Goal: Information Seeking & Learning: Understand process/instructions

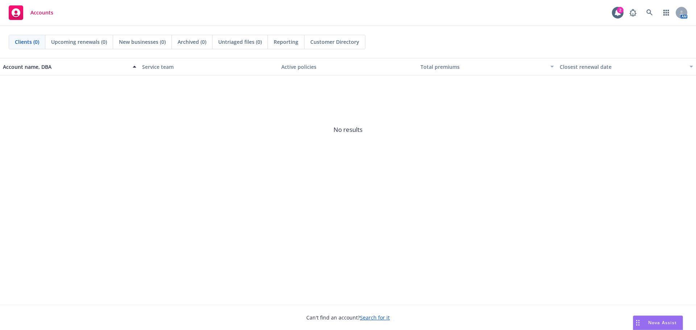
click at [375, 320] on link "Search for it" at bounding box center [375, 317] width 30 height 7
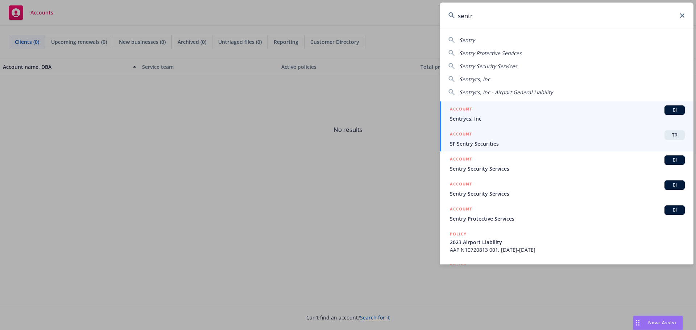
type input "sentr"
click at [474, 150] on link "ACCOUNT TR SF Sentry Securities" at bounding box center [566, 138] width 254 height 25
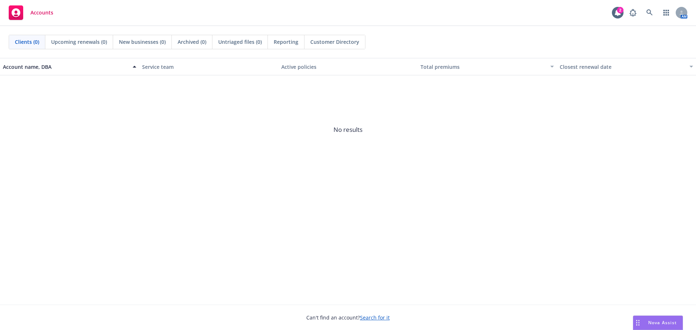
click at [367, 317] on link "Search for it" at bounding box center [375, 317] width 30 height 7
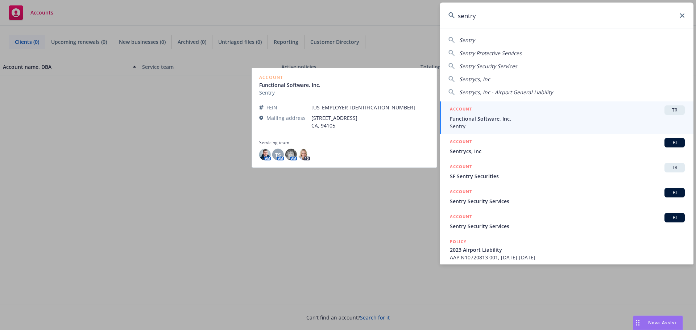
type input "sentry"
click at [468, 116] on span "Functional Software, Inc." at bounding box center [567, 119] width 235 height 8
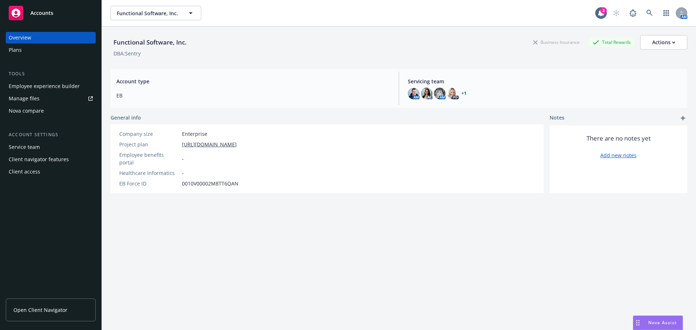
click at [26, 86] on div "Employee experience builder" at bounding box center [44, 86] width 71 height 12
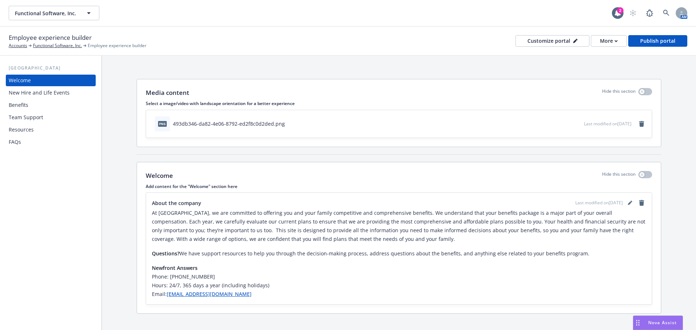
click at [18, 105] on div "Benefits" at bounding box center [19, 105] width 20 height 12
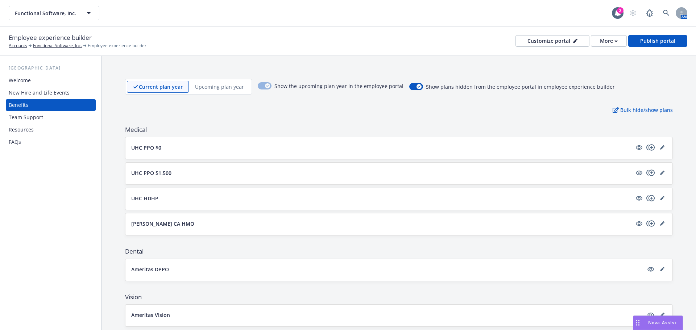
click at [27, 93] on div "New Hire and Life Events" at bounding box center [39, 93] width 61 height 12
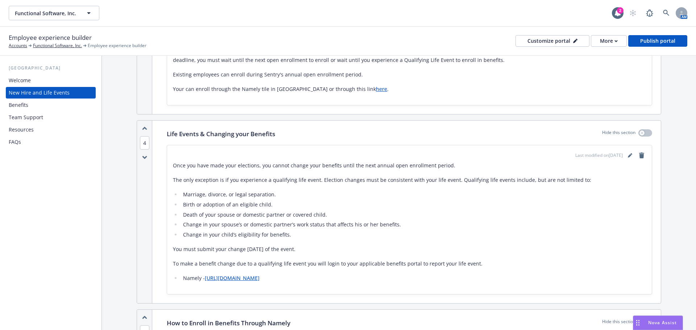
scroll to position [435, 0]
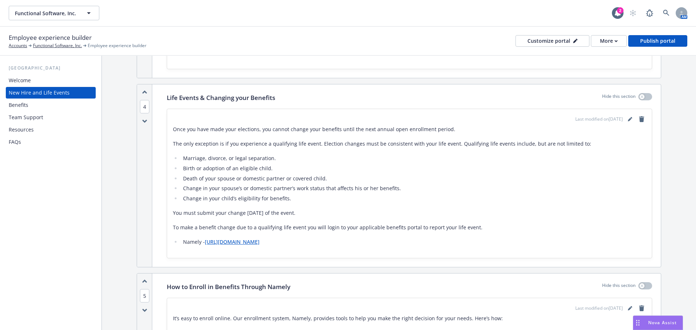
click at [225, 243] on link "[URL][DOMAIN_NAME]" at bounding box center [232, 241] width 55 height 7
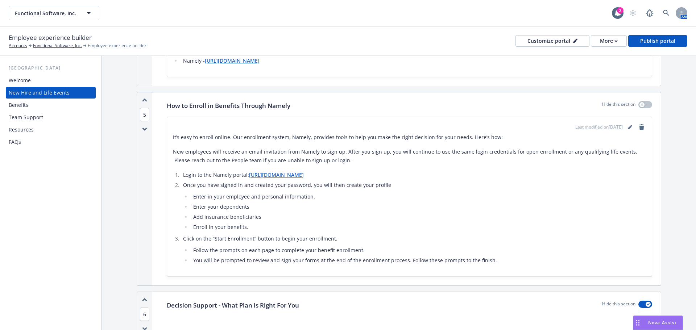
scroll to position [652, 0]
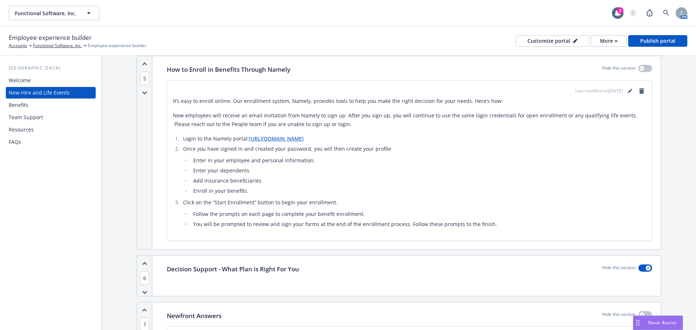
click at [658, 322] on span "Nova Assist" at bounding box center [662, 323] width 29 height 6
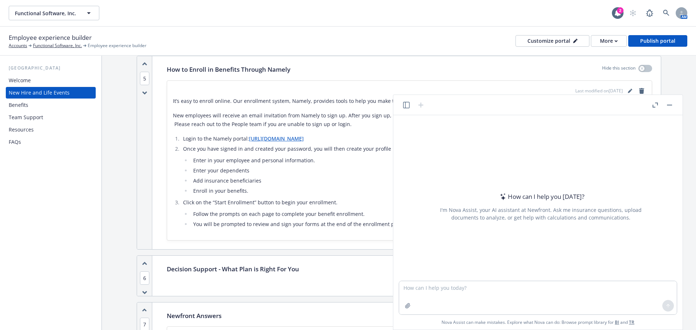
click at [415, 308] on div at bounding box center [407, 305] width 17 height 17
click at [415, 288] on textarea at bounding box center [538, 297] width 278 height 33
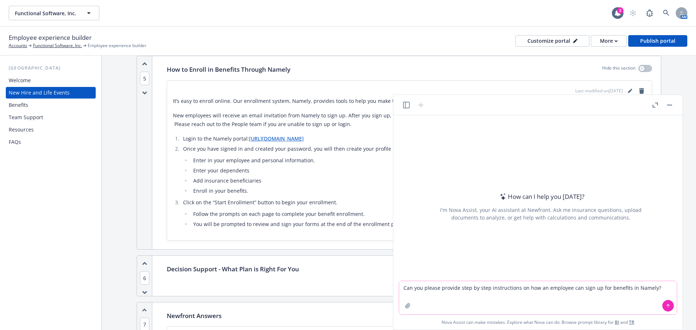
click at [632, 289] on textarea "Can you please provide step by step instructions on how an employee can sign up…" at bounding box center [538, 297] width 278 height 33
type textarea "Can you please provide step by step instructions on how an employee can sign up…"
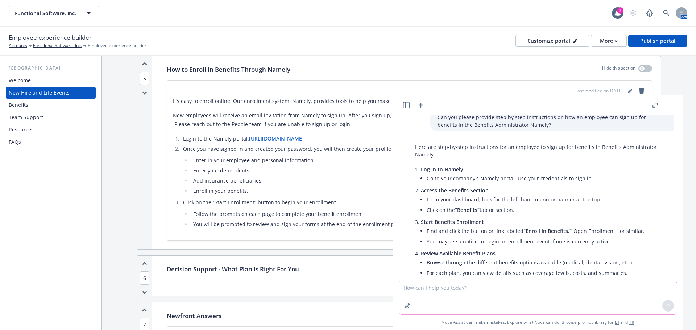
scroll to position [0, 0]
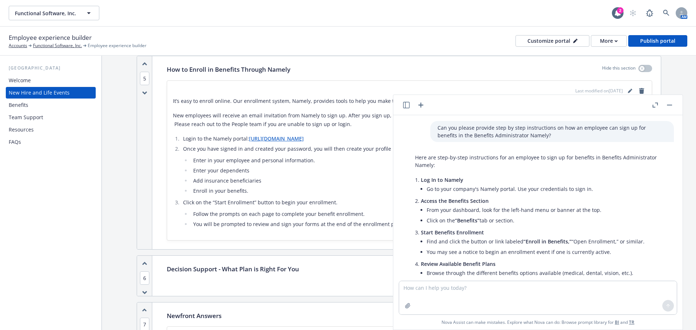
click at [421, 179] on li "Log In to Namely Go to your company's Namely portal. Use your credentials to si…" at bounding box center [544, 185] width 246 height 21
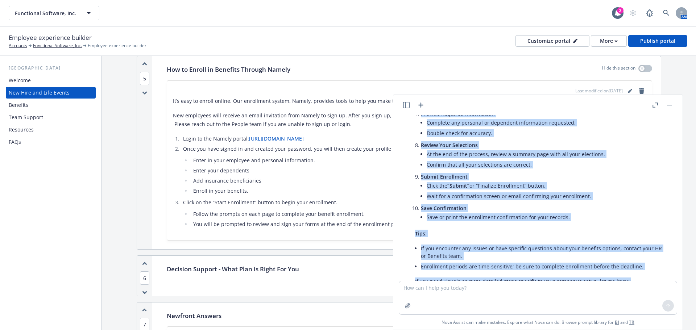
scroll to position [259, 0]
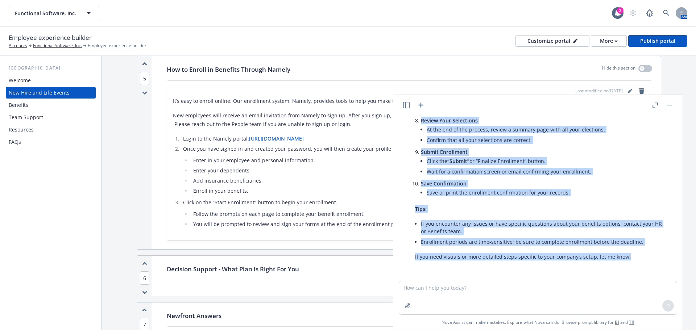
drag, startPoint x: 421, startPoint y: 179, endPoint x: 613, endPoint y: 285, distance: 219.2
click at [613, 285] on div "Can you please provide step by step instructions on how an employee can sign up…" at bounding box center [537, 222] width 289 height 214
copy div "Log In to Namely Go to your company's Namely portal. Use your credentials to si…"
click at [668, 105] on rect "button" at bounding box center [669, 105] width 5 height 1
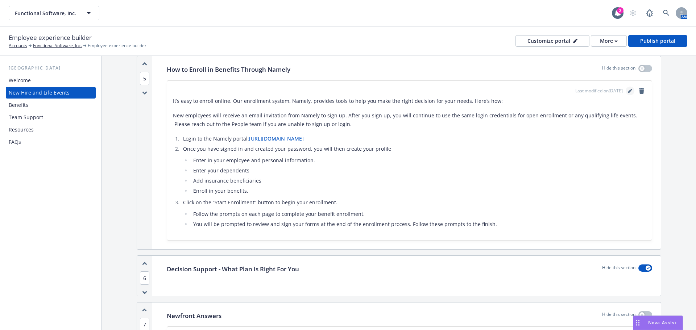
click at [628, 91] on icon "editPencil" at bounding box center [630, 91] width 4 height 4
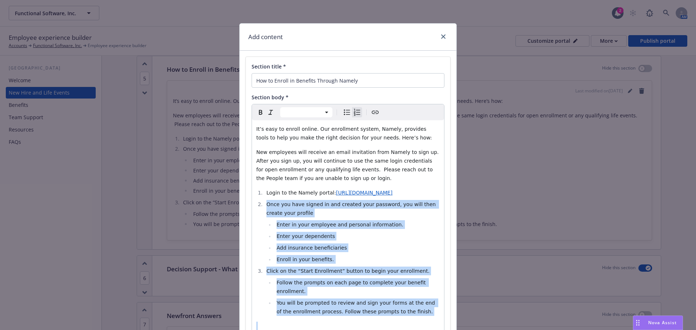
drag, startPoint x: 263, startPoint y: 204, endPoint x: 411, endPoint y: 316, distance: 185.4
click at [411, 316] on div "It’s easy to enroll online. Our enrollment system, Namely, provides tools to he…" at bounding box center [348, 227] width 192 height 214
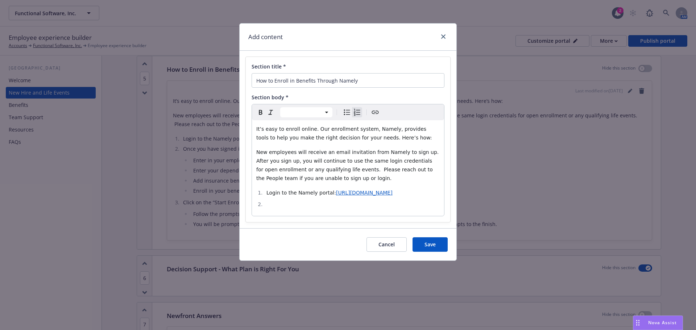
select select "paragraph"
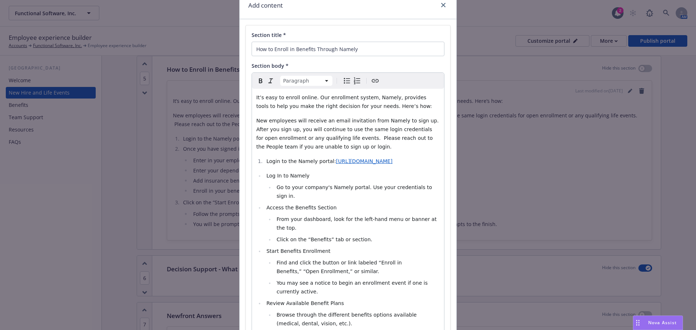
scroll to position [4, 0]
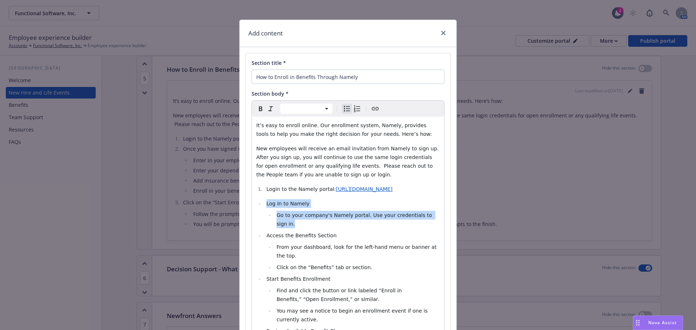
drag, startPoint x: 428, startPoint y: 216, endPoint x: 250, endPoint y: 205, distance: 178.2
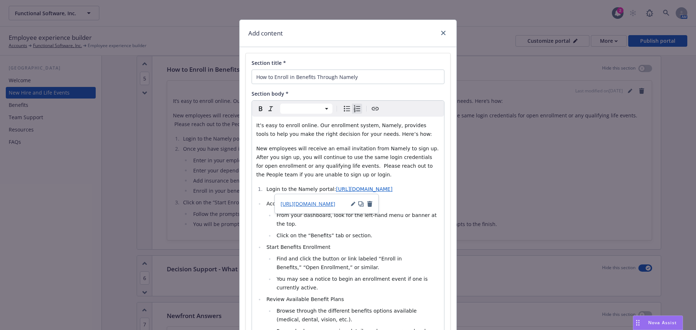
click at [264, 188] on li "Login to the Namely portal: https://namely.com/login/" at bounding box center [351, 189] width 175 height 9
select select "paragraph"
click at [342, 108] on icon "Bulleted list" at bounding box center [346, 108] width 9 height 9
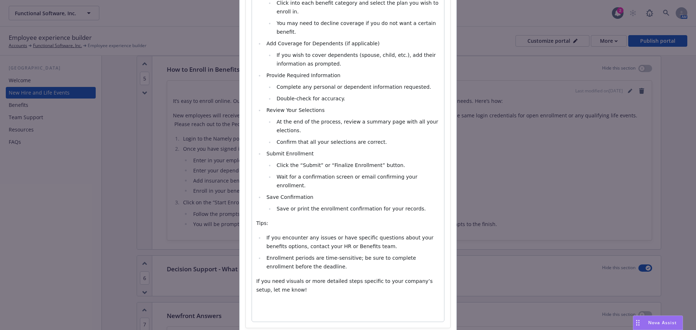
scroll to position [366, 0]
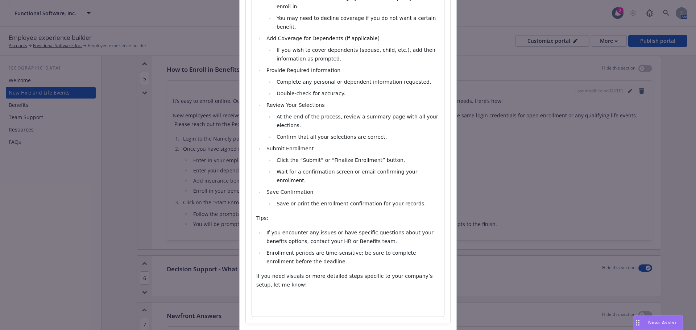
select select "paragraph"
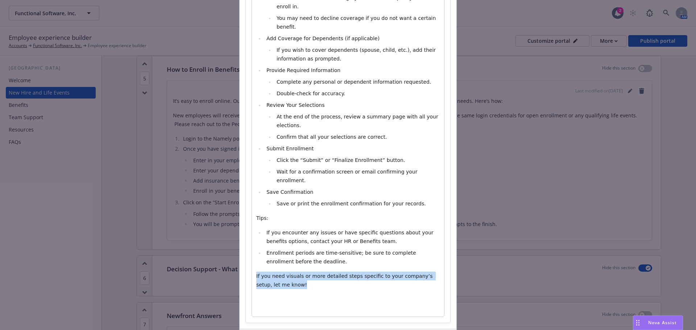
drag, startPoint x: 253, startPoint y: 231, endPoint x: 278, endPoint y: 242, distance: 27.7
click at [278, 242] on div "It’s easy to enroll online. Our enrollment system, Namely, provides tools to he…" at bounding box center [348, 35] width 192 height 562
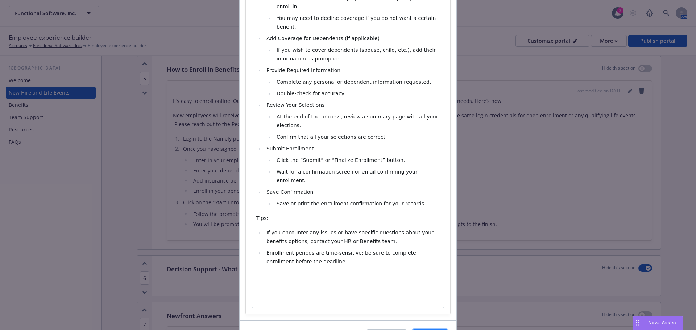
click at [424, 330] on span "Save" at bounding box center [429, 336] width 11 height 7
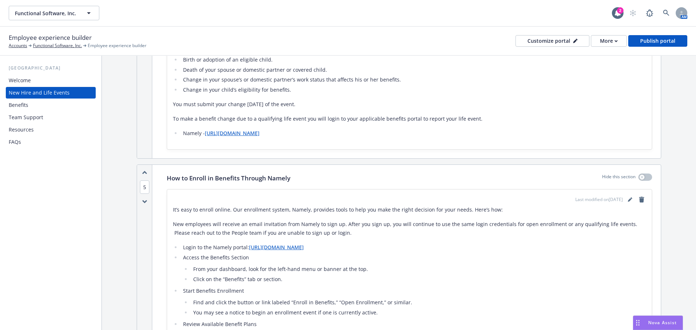
scroll to position [259, 0]
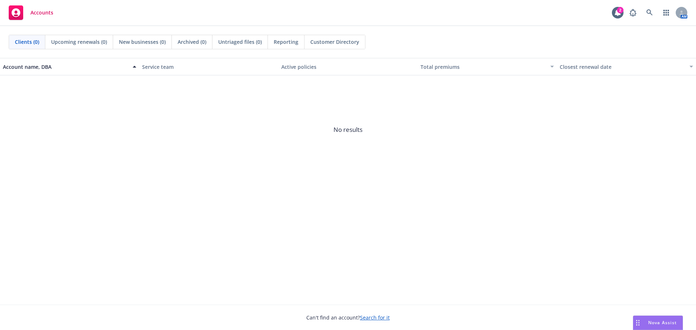
click at [376, 316] on link "Search for it" at bounding box center [375, 317] width 30 height 7
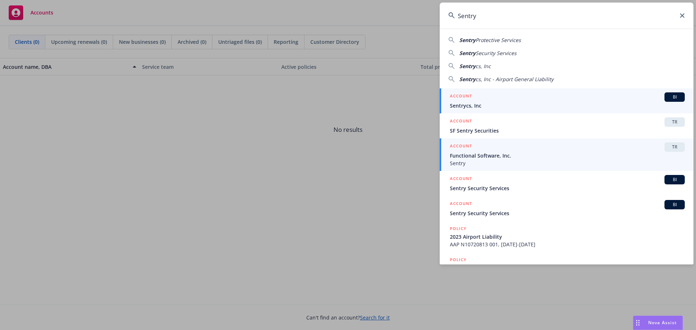
type input "Sentry"
click at [468, 157] on span "Functional Software, Inc." at bounding box center [567, 156] width 235 height 8
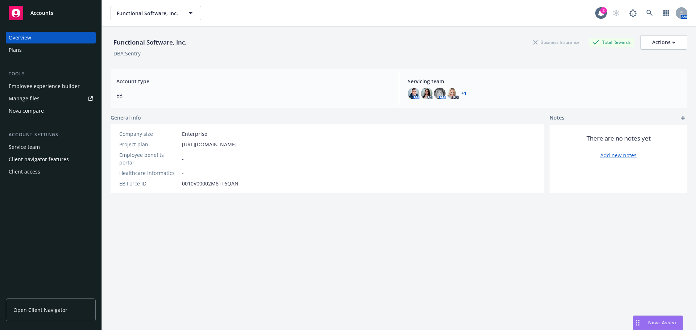
click at [46, 87] on div "Employee experience builder" at bounding box center [44, 86] width 71 height 12
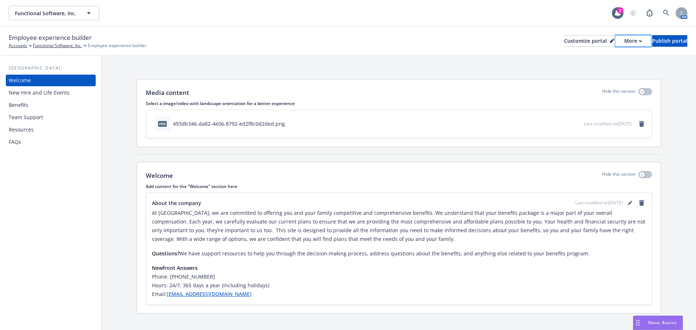
click at [624, 45] on div "More" at bounding box center [633, 41] width 18 height 11
click at [590, 56] on link "Copy preview link" at bounding box center [594, 57] width 66 height 14
click at [41, 95] on div "New Hire and Life Events" at bounding box center [39, 93] width 61 height 12
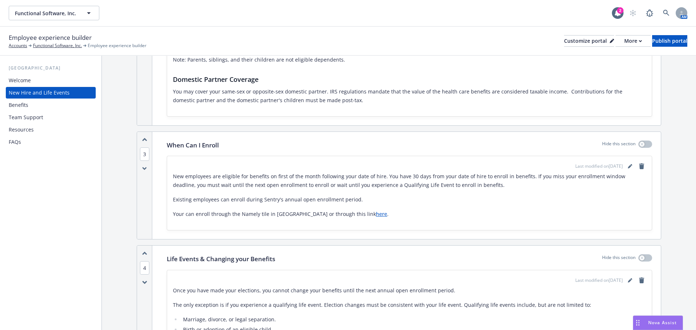
scroll to position [290, 0]
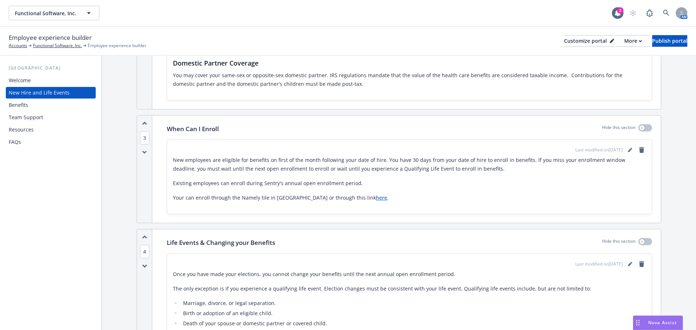
click at [376, 197] on link "here" at bounding box center [381, 197] width 11 height 7
click at [32, 128] on div "Resources" at bounding box center [21, 130] width 25 height 12
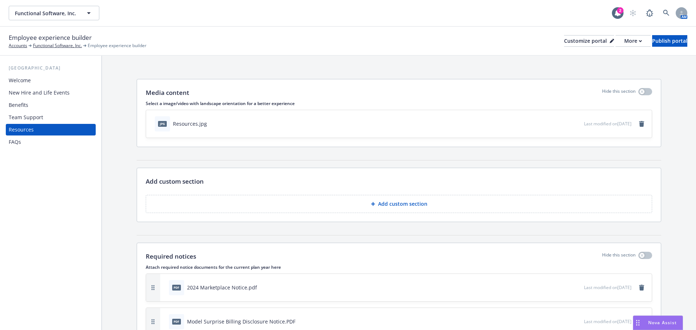
click at [23, 144] on div "FAQs" at bounding box center [51, 142] width 84 height 12
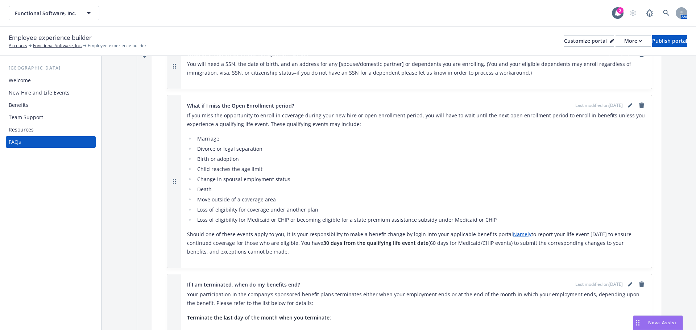
scroll to position [72, 0]
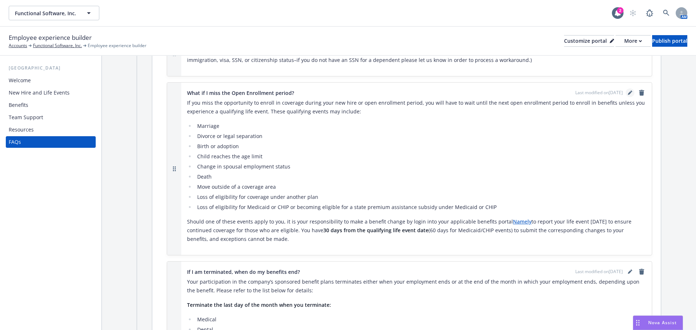
click at [628, 94] on icon "editPencil" at bounding box center [630, 94] width 4 height 4
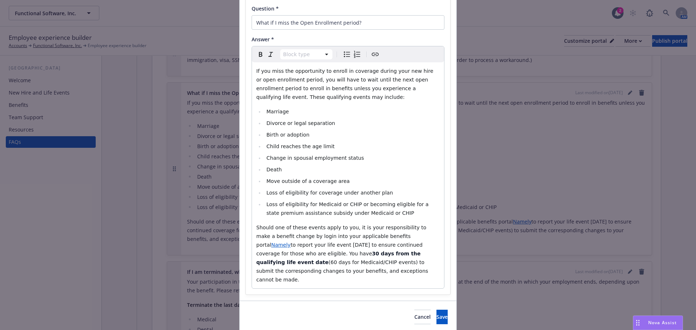
select select "paragraph"
drag, startPoint x: 387, startPoint y: 236, endPoint x: 404, endPoint y: 236, distance: 17.4
click at [404, 236] on p "Should one of these events apply to you, it is your responsibility to make a be…" at bounding box center [347, 253] width 183 height 61
click at [371, 53] on icon "Create link" at bounding box center [375, 54] width 9 height 9
drag, startPoint x: 424, startPoint y: 266, endPoint x: 350, endPoint y: 270, distance: 74.0
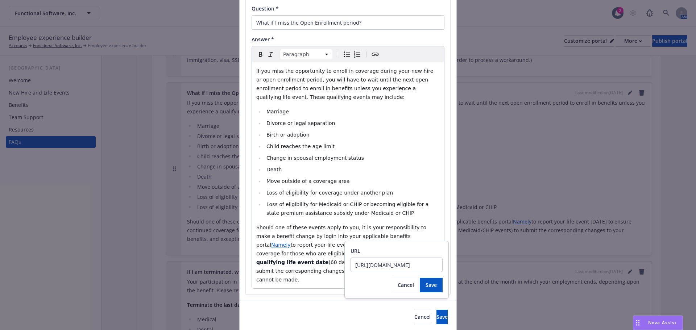
click at [350, 270] on div "URL [URL][DOMAIN_NAME] Cancel Save" at bounding box center [396, 270] width 104 height 58
type input "[URL][DOMAIN_NAME]"
click at [420, 282] on button "Save" at bounding box center [431, 285] width 23 height 14
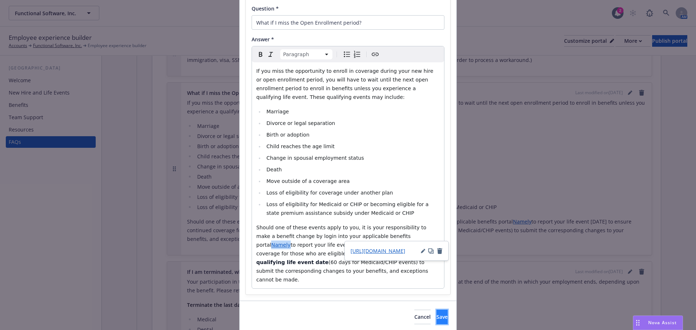
click at [436, 313] on span "Save" at bounding box center [441, 316] width 11 height 7
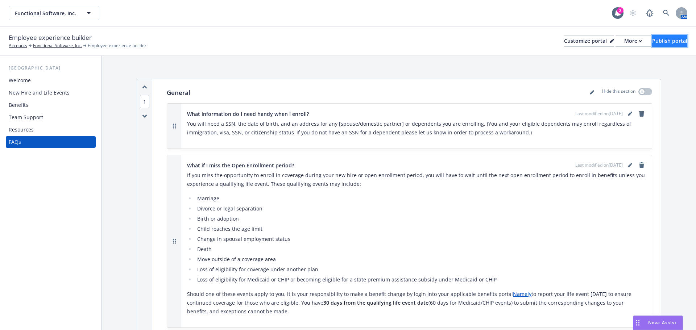
click at [652, 36] on div "Publish portal" at bounding box center [669, 41] width 35 height 11
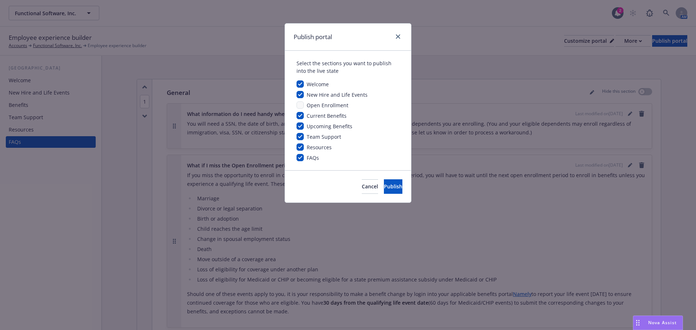
click at [404, 188] on div "Cancel Publish" at bounding box center [348, 186] width 126 height 32
click at [393, 187] on button "Publish" at bounding box center [393, 186] width 18 height 14
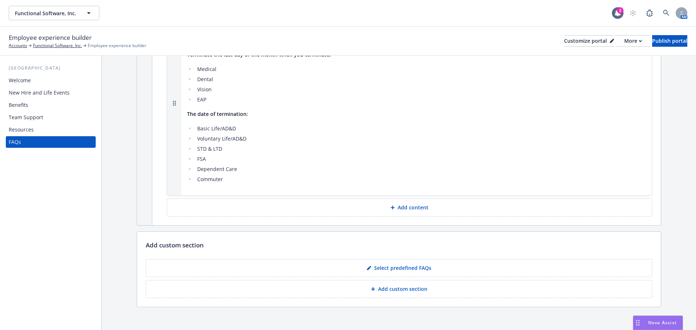
scroll to position [329, 0]
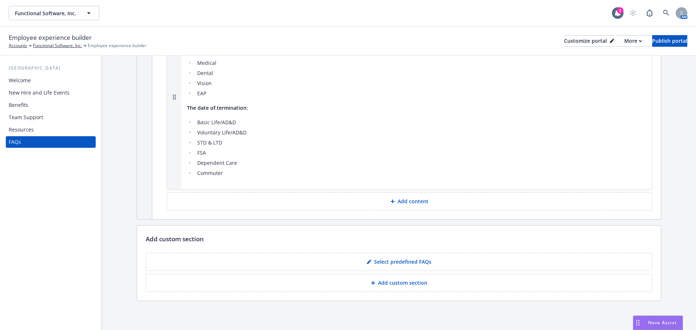
click at [391, 203] on icon at bounding box center [392, 201] width 4 height 4
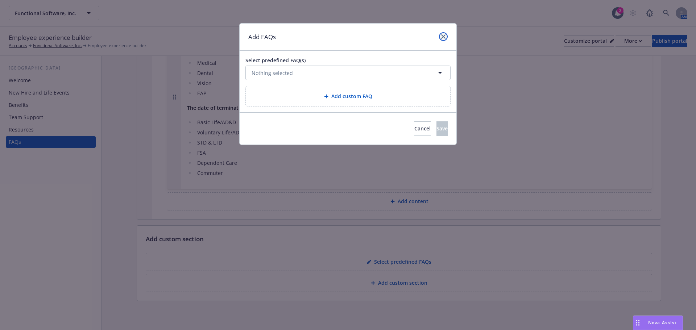
click at [442, 37] on icon "close" at bounding box center [443, 36] width 4 height 4
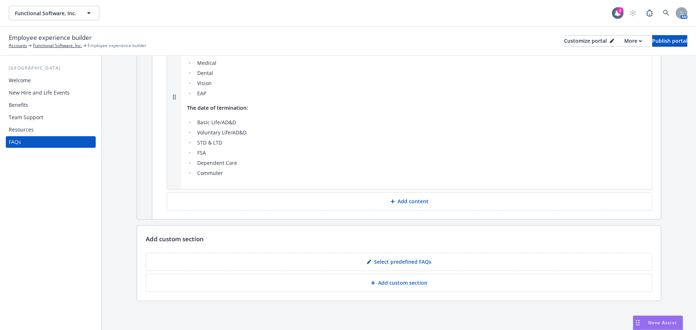
click at [375, 261] on p "Select predefined FAQs" at bounding box center [402, 261] width 57 height 7
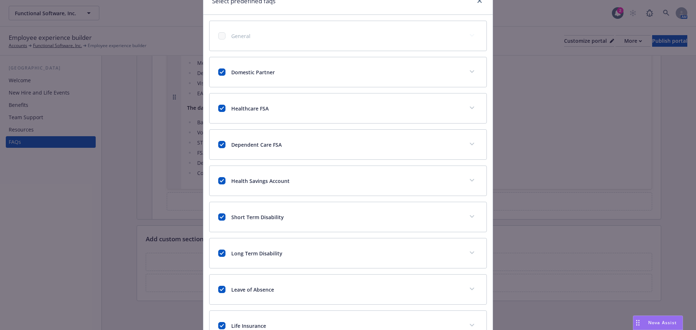
scroll to position [0, 0]
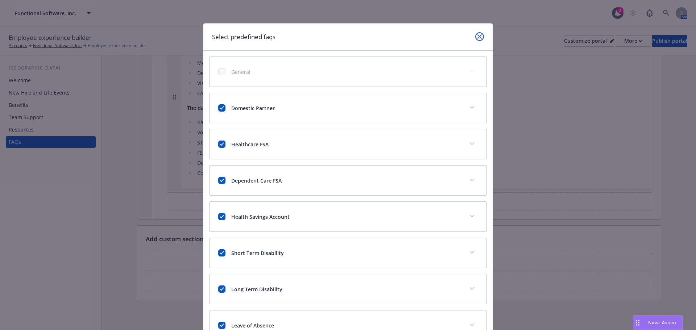
click at [477, 38] on icon "close" at bounding box center [479, 36] width 4 height 4
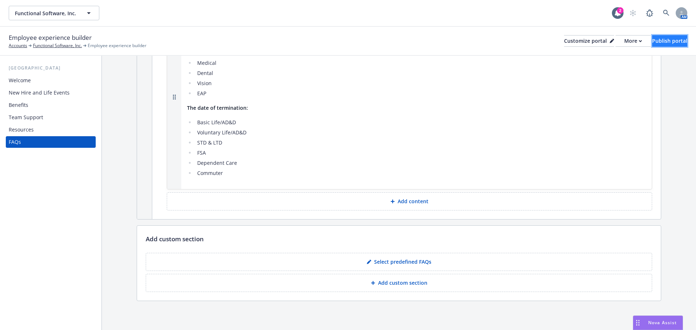
click at [652, 40] on button "Publish portal" at bounding box center [669, 41] width 35 height 12
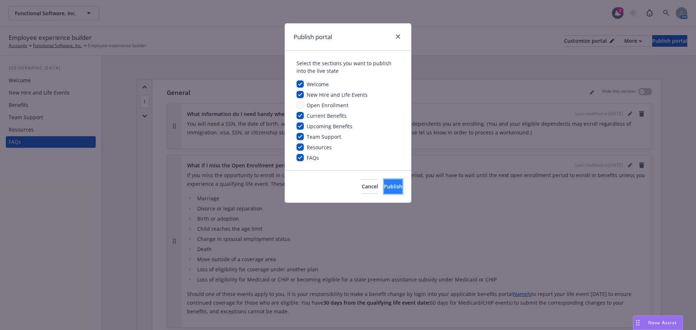
click at [390, 184] on button "Publish" at bounding box center [393, 186] width 18 height 14
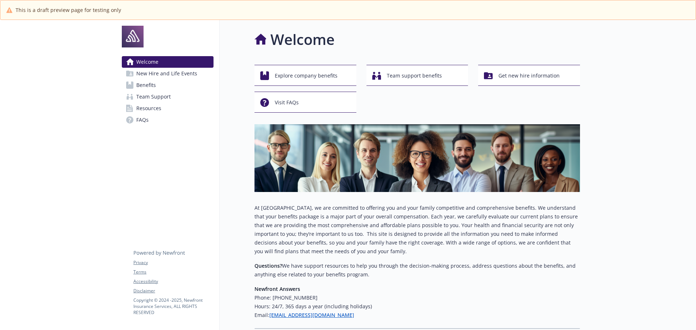
click at [174, 75] on span "New Hire and Life Events" at bounding box center [166, 74] width 61 height 12
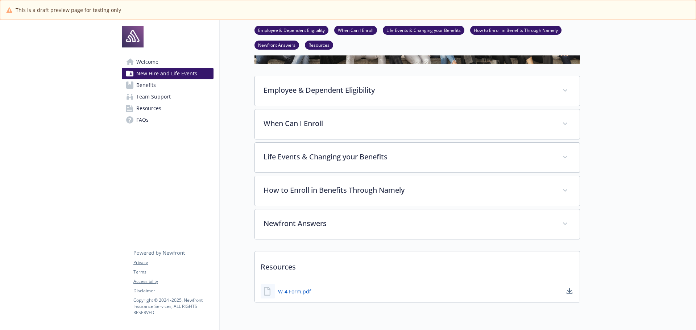
scroll to position [109, 0]
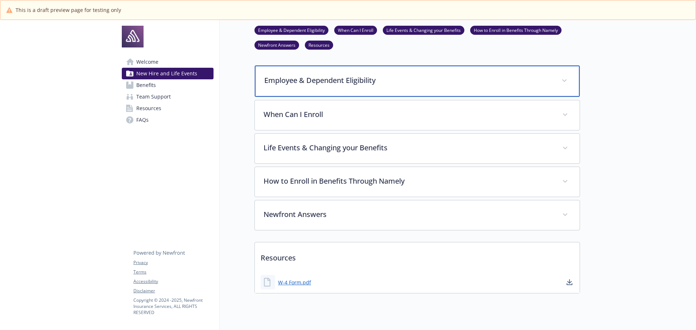
click at [392, 86] on div "Employee & Dependent Eligibility" at bounding box center [417, 81] width 325 height 31
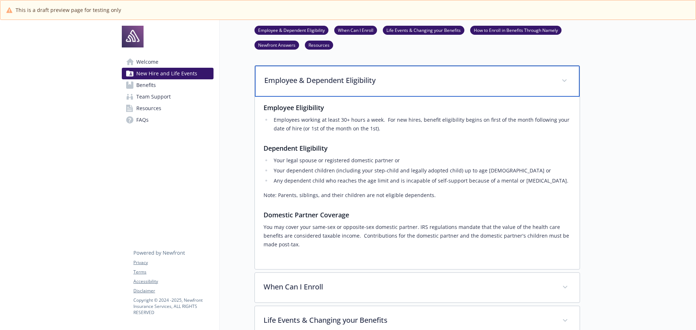
click at [392, 86] on div "Employee & Dependent Eligibility" at bounding box center [417, 81] width 325 height 31
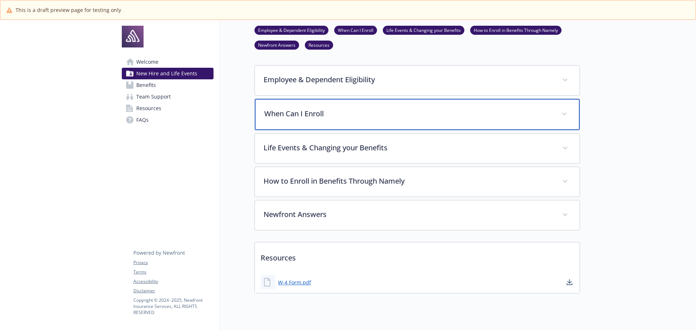
click at [385, 115] on p "When Can I Enroll" at bounding box center [408, 113] width 288 height 11
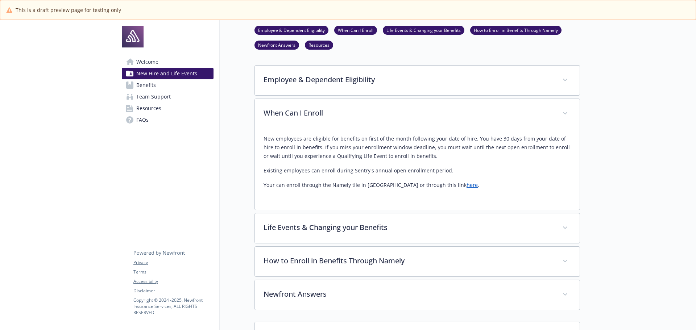
click at [466, 188] on link "here" at bounding box center [471, 185] width 11 height 7
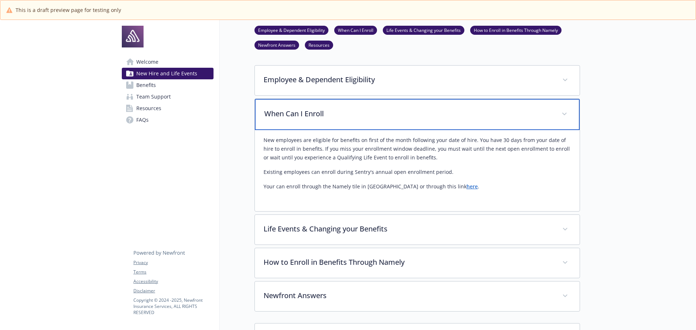
click at [546, 116] on p "When Can I Enroll" at bounding box center [408, 113] width 288 height 11
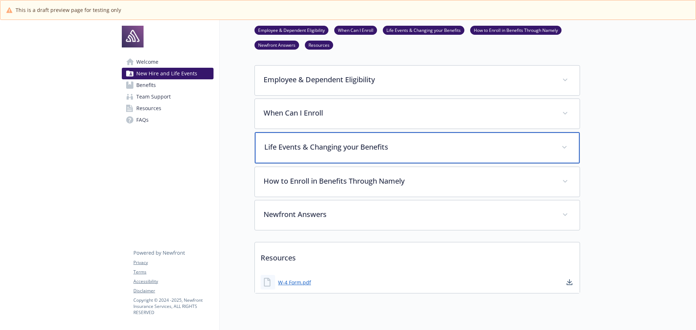
click at [480, 151] on p "Life Events & Changing your Benefits" at bounding box center [408, 147] width 288 height 11
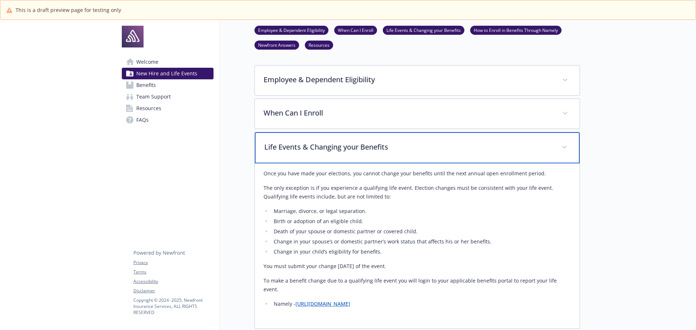
click at [429, 150] on p "Life Events & Changing your Benefits" at bounding box center [408, 147] width 288 height 11
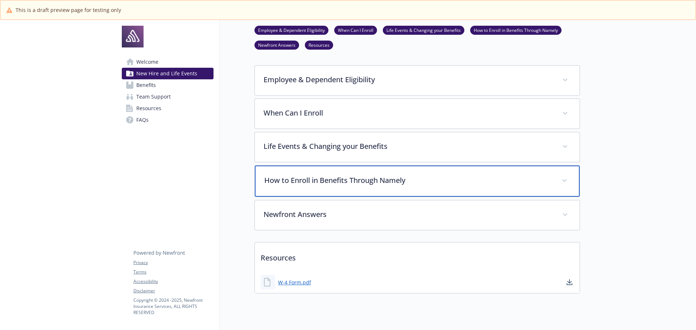
click at [430, 178] on p "How to Enroll in Benefits Through Namely" at bounding box center [408, 180] width 288 height 11
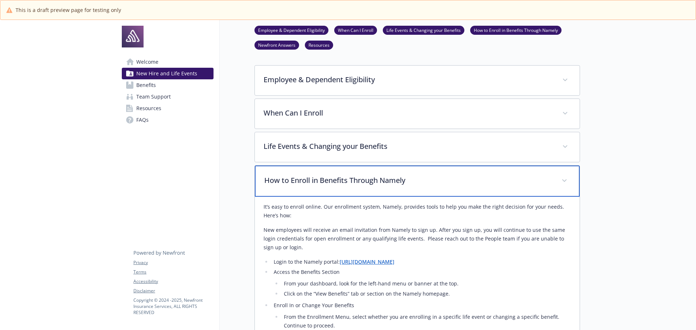
click at [434, 186] on p "How to Enroll in Benefits Through Namely" at bounding box center [408, 180] width 288 height 11
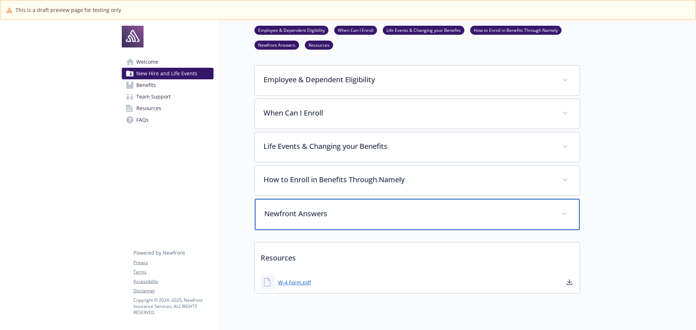
click at [410, 211] on p "Newfront Answers" at bounding box center [408, 213] width 288 height 11
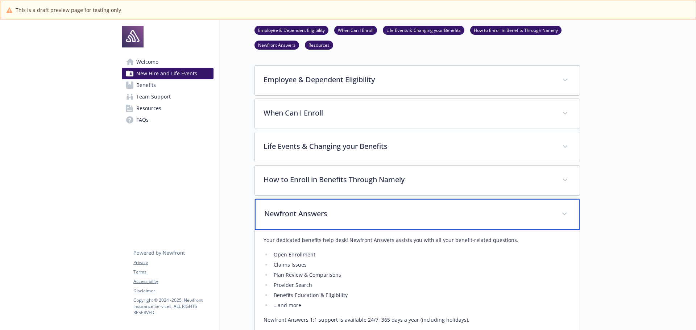
click at [410, 211] on p "Newfront Answers" at bounding box center [408, 213] width 288 height 11
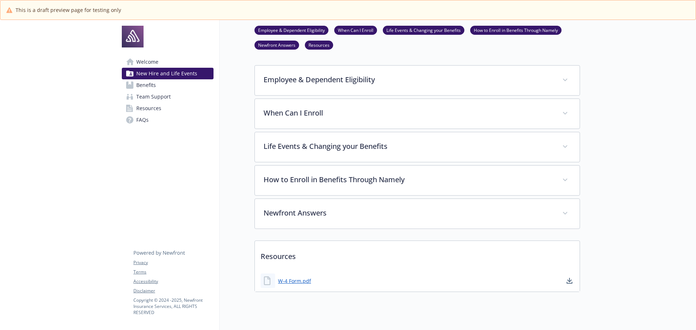
click at [153, 95] on span "Team Support" at bounding box center [153, 97] width 34 height 12
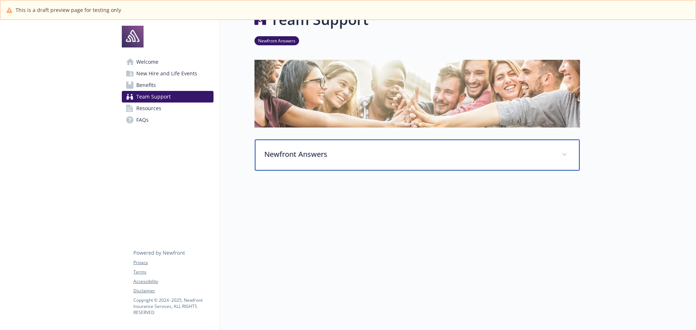
click at [334, 149] on p "Newfront Answers" at bounding box center [408, 154] width 288 height 11
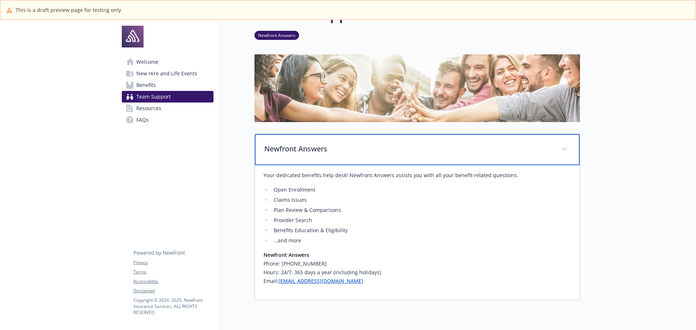
click at [334, 145] on p "Newfront Answers" at bounding box center [408, 148] width 288 height 11
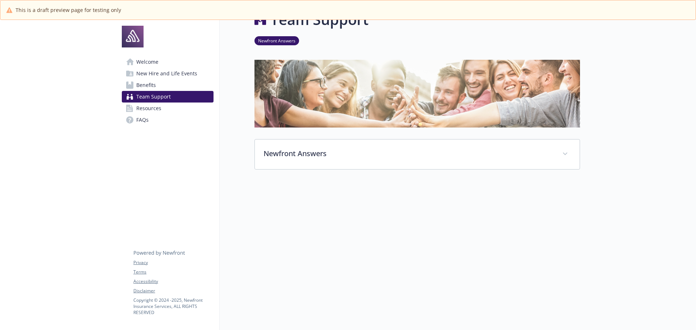
click at [140, 105] on span "Resources" at bounding box center [148, 109] width 25 height 12
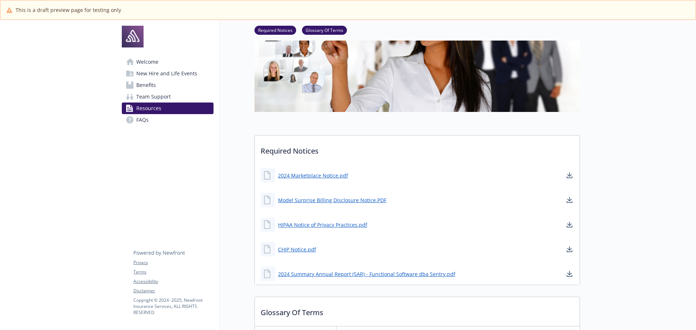
scroll to position [134, 0]
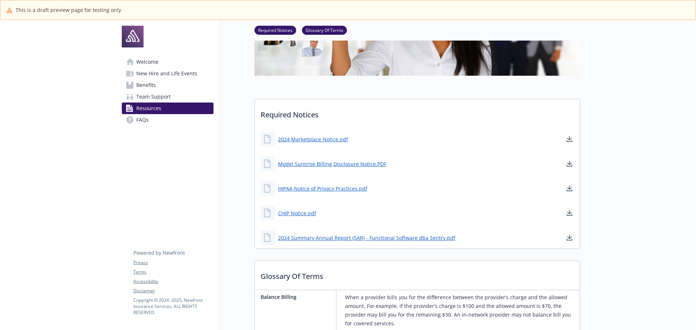
click at [143, 121] on span "FAQs" at bounding box center [142, 120] width 12 height 12
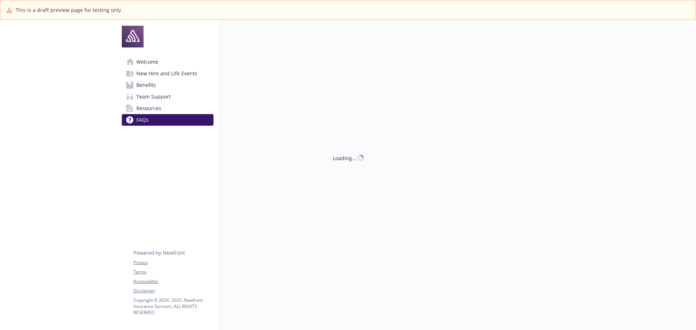
scroll to position [25, 0]
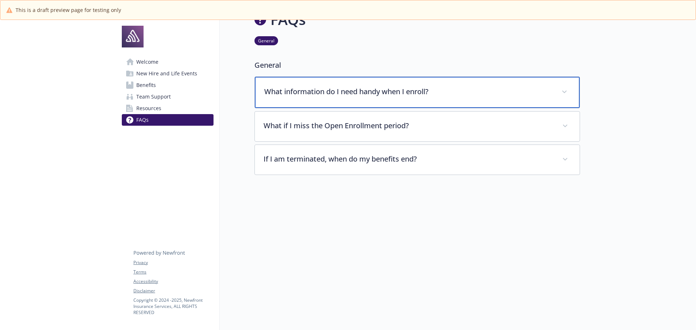
click at [462, 96] on div "What information do I need handy when I enroll?" at bounding box center [417, 92] width 325 height 31
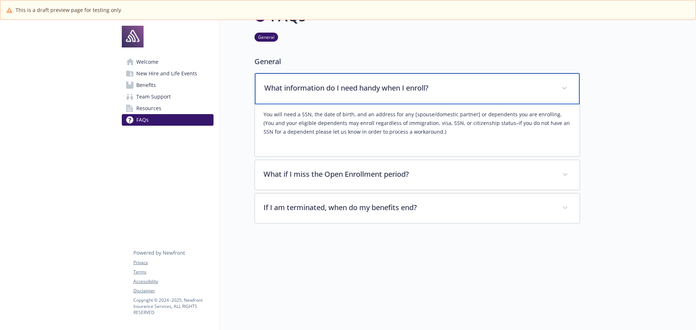
click at [462, 96] on div "What information do I need handy when I enroll?" at bounding box center [417, 88] width 325 height 31
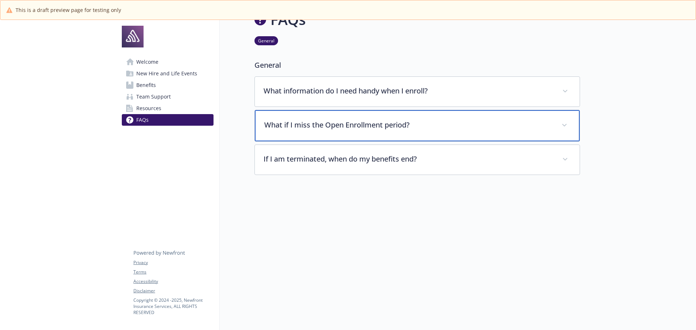
click at [459, 120] on p "What if I miss the Open Enrollment period?" at bounding box center [408, 125] width 288 height 11
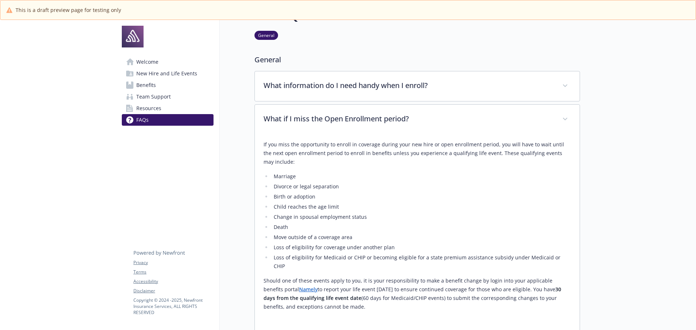
click at [299, 286] on link "Namely" at bounding box center [308, 289] width 18 height 7
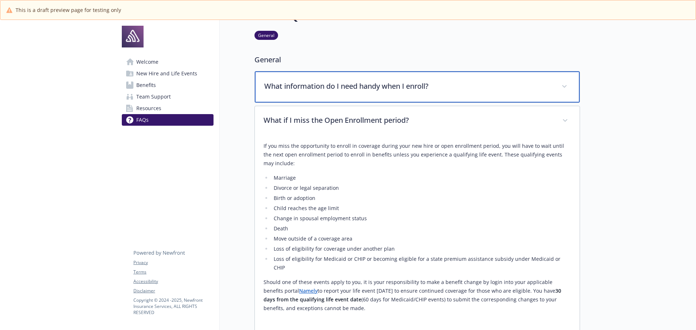
click at [457, 83] on p "What information do I need handy when I enroll?" at bounding box center [408, 86] width 288 height 11
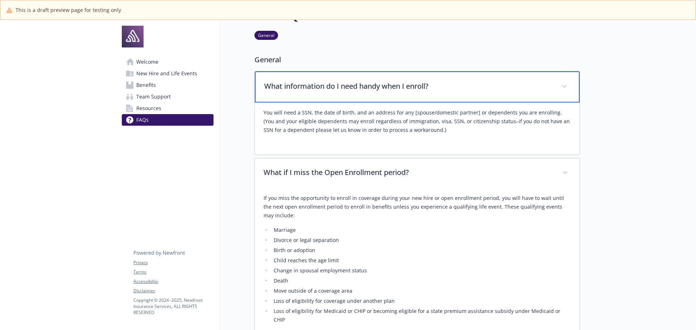
click at [463, 84] on p "What information do I need handy when I enroll?" at bounding box center [408, 86] width 288 height 11
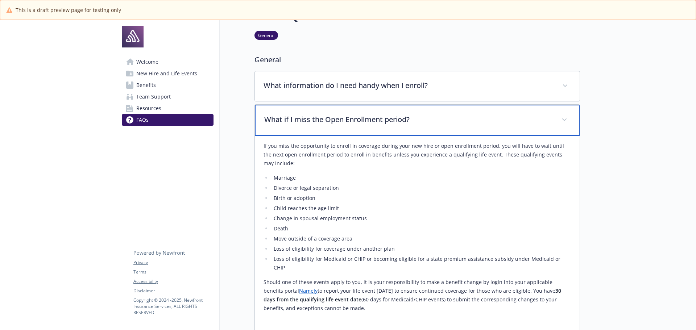
click at [448, 120] on p "What if I miss the Open Enrollment period?" at bounding box center [408, 119] width 288 height 11
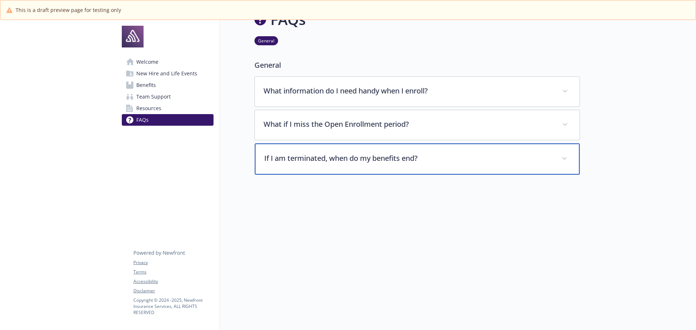
click at [434, 153] on p "If I am terminated, when do my benefits end?" at bounding box center [408, 158] width 288 height 11
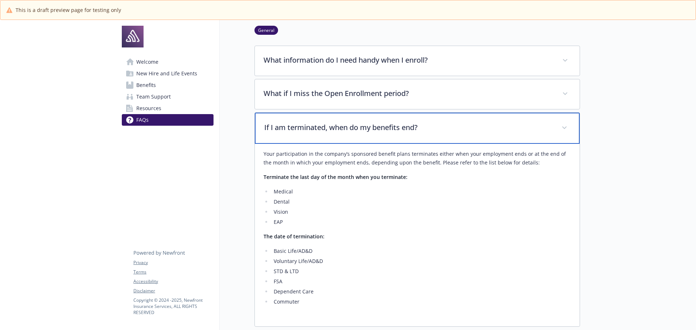
click at [442, 132] on p "If I am terminated, when do my benefits end?" at bounding box center [408, 127] width 288 height 11
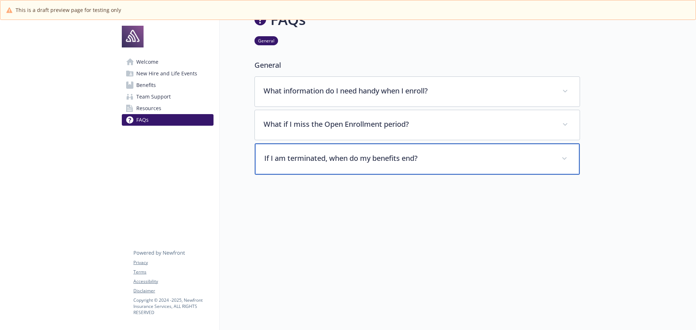
click at [429, 146] on div "If I am terminated, when do my benefits end?" at bounding box center [417, 158] width 325 height 31
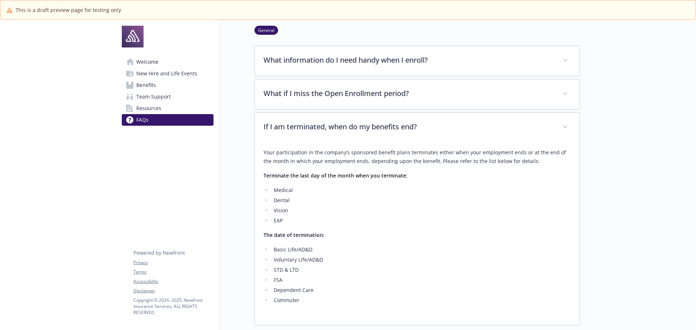
click at [429, 146] on div "Your participation in the company’s sponsored benefit plans terminates either w…" at bounding box center [416, 229] width 307 height 174
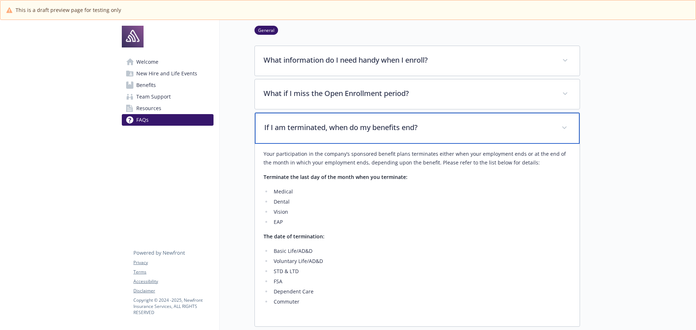
click at [433, 132] on p "If I am terminated, when do my benefits end?" at bounding box center [408, 127] width 288 height 11
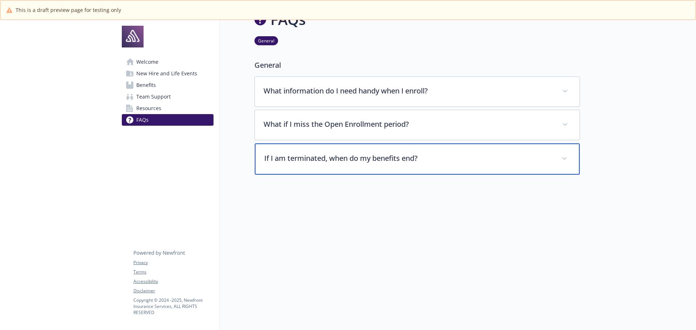
scroll to position [25, 0]
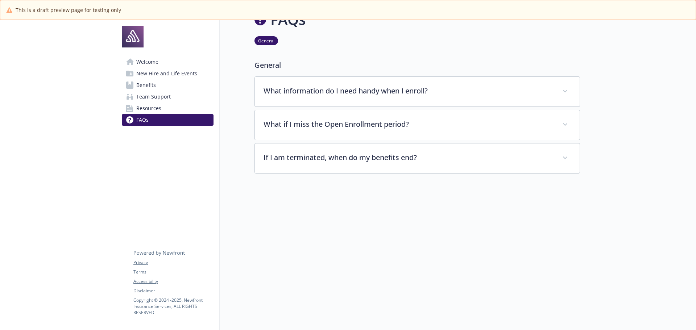
click at [431, 103] on div "What information do I need handy when I enroll? You will need a SSN, the date o…" at bounding box center [416, 124] width 325 height 97
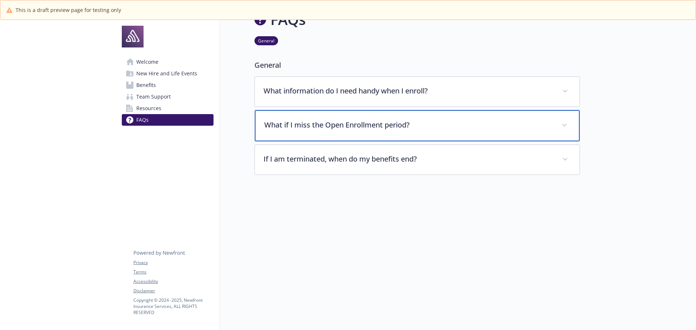
click at [430, 113] on div "What if I miss the Open Enrollment period?" at bounding box center [417, 125] width 325 height 31
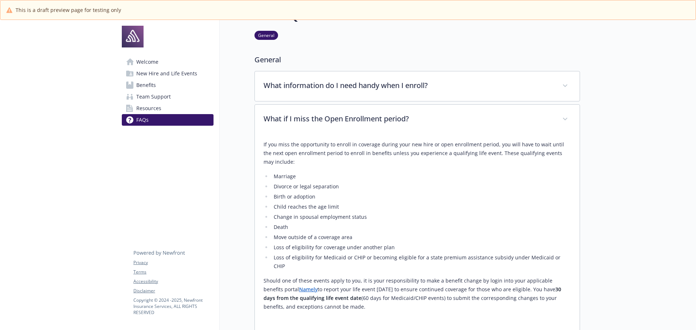
click at [299, 286] on link "Namely" at bounding box center [308, 289] width 18 height 7
